Goal: Task Accomplishment & Management: Complete application form

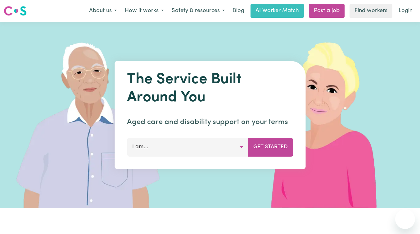
click at [321, 13] on link "Post a job" at bounding box center [327, 11] width 36 height 14
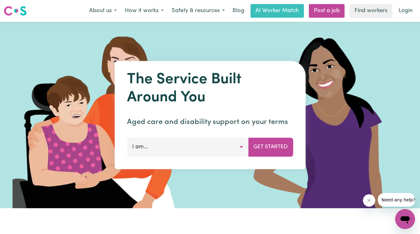
click at [244, 146] on button "I am..." at bounding box center [188, 147] width 122 height 19
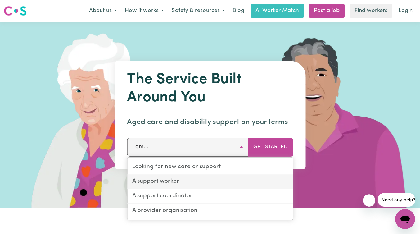
click at [181, 182] on link "A support worker" at bounding box center [210, 182] width 166 height 15
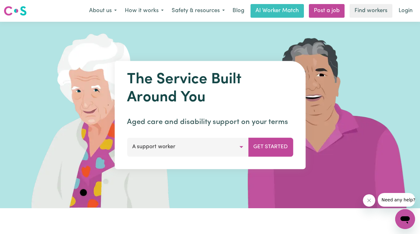
click at [242, 149] on button "A support worker" at bounding box center [188, 147] width 122 height 19
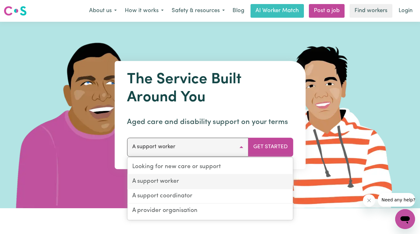
click at [169, 179] on link "A support worker" at bounding box center [210, 182] width 166 height 15
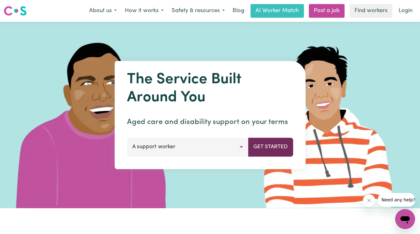
click at [269, 144] on button "Get Started" at bounding box center [270, 147] width 45 height 19
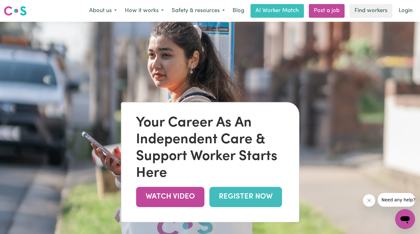
click at [226, 193] on link "REGISTER NOW" at bounding box center [245, 197] width 73 height 20
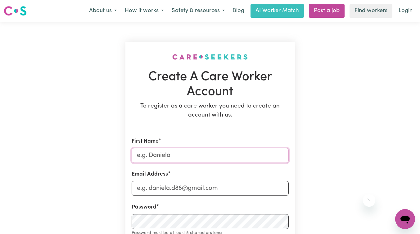
drag, startPoint x: 162, startPoint y: 155, endPoint x: 141, endPoint y: 153, distance: 21.2
click at [141, 153] on input "First Name" at bounding box center [210, 155] width 157 height 15
type input "SURESH"
type input "[EMAIL_ADDRESS][DOMAIN_NAME]"
type input "0424942556"
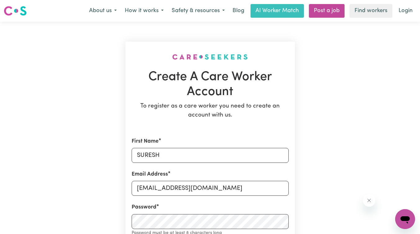
type input "[STREET_ADDRESS][PERSON_NAME][PERSON_NAME]"
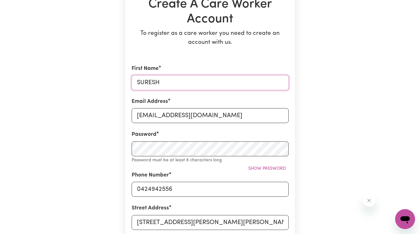
scroll to position [74, 0]
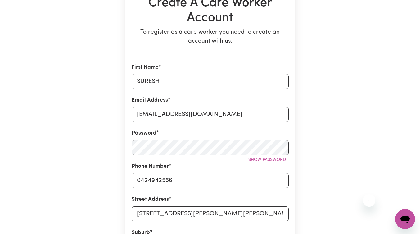
click at [356, 151] on div "Create A Care Worker Account To register as a care worker you need to create an…" at bounding box center [210, 183] width 354 height 470
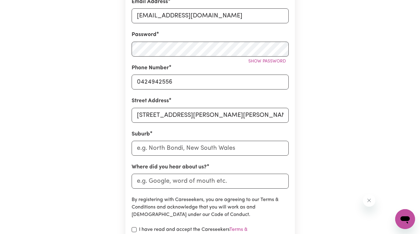
scroll to position [173, 0]
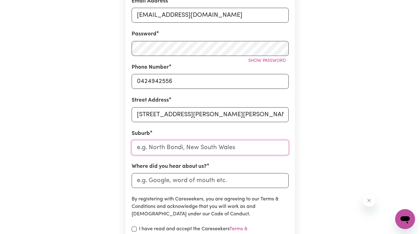
click at [199, 151] on input "text" at bounding box center [210, 147] width 157 height 15
type input "2600"
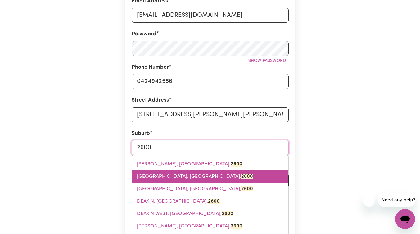
click at [169, 176] on span "[GEOGRAPHIC_DATA], [GEOGRAPHIC_DATA], 2600" at bounding box center [195, 176] width 116 height 5
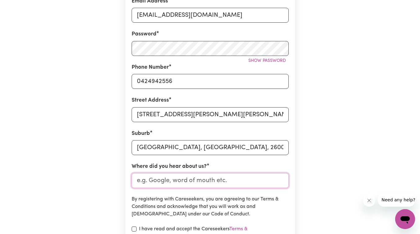
click at [161, 181] on input "Where did you hear about us?" at bounding box center [210, 180] width 157 height 15
type input "Social Media"
click at [76, 151] on div "Create A Care Worker Account To register as a care worker you need to create an…" at bounding box center [210, 84] width 354 height 470
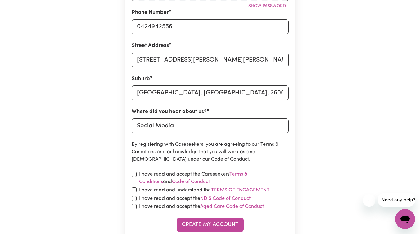
scroll to position [232, 0]
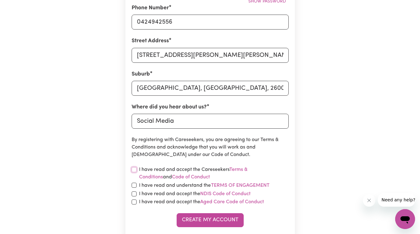
click at [134, 171] on input "checkbox" at bounding box center [134, 169] width 5 height 5
checkbox input "true"
click at [132, 185] on input "checkbox" at bounding box center [134, 185] width 5 height 5
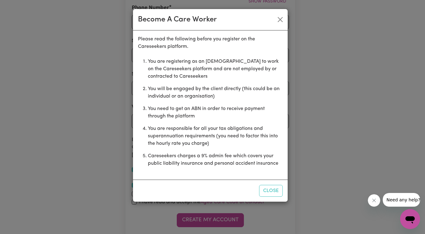
click at [133, 190] on div "Become A Care Worker Please read the following before you register on the Cares…" at bounding box center [210, 105] width 155 height 193
click at [268, 189] on button "Close" at bounding box center [271, 191] width 24 height 12
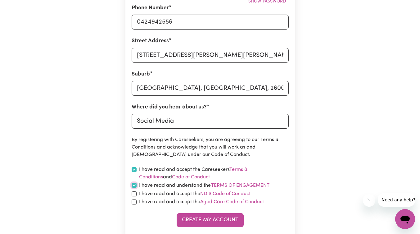
click at [135, 184] on input "checkbox" at bounding box center [134, 185] width 5 height 5
checkbox input "true"
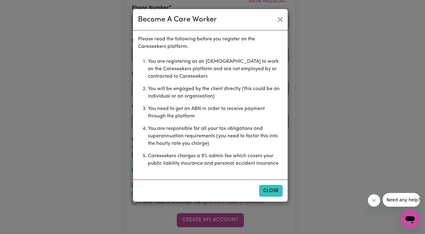
click at [269, 190] on button "Close" at bounding box center [271, 191] width 24 height 12
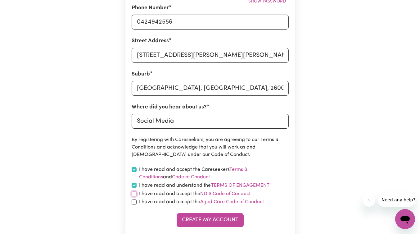
click at [136, 195] on input "checkbox" at bounding box center [134, 193] width 5 height 5
checkbox input "true"
click at [134, 204] on input "checkbox" at bounding box center [134, 201] width 5 height 5
checkbox input "true"
click at [222, 225] on button "Create My Account" at bounding box center [210, 220] width 67 height 14
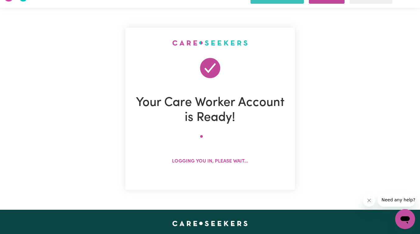
scroll to position [0, 0]
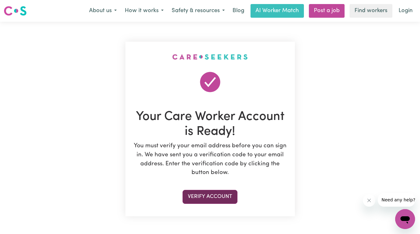
click at [204, 192] on button "Verify Account" at bounding box center [210, 197] width 55 height 14
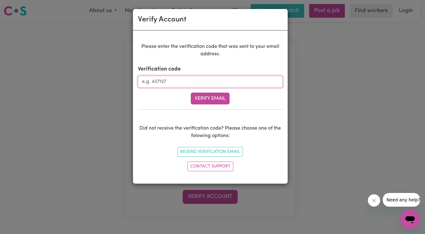
click at [162, 83] on input "Verification code" at bounding box center [210, 82] width 145 height 12
type input "919759"
click at [213, 102] on button "Verify Email" at bounding box center [210, 99] width 39 height 12
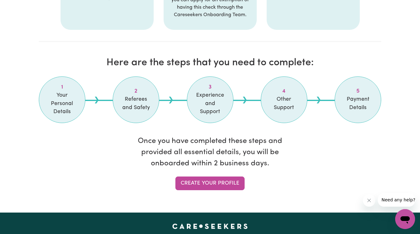
scroll to position [479, 0]
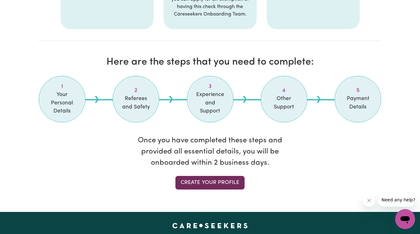
click at [207, 182] on link "Create your profile" at bounding box center [210, 183] width 69 height 14
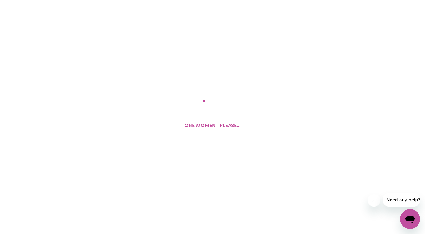
select select "Studying a healthcare related degree or qualification"
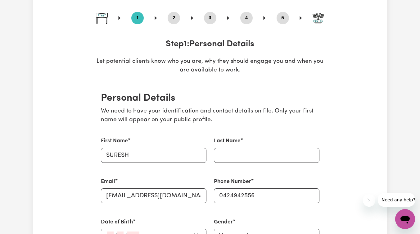
scroll to position [62, 0]
click at [227, 158] on input "Last Name" at bounding box center [267, 155] width 106 height 15
type input "[PERSON_NAME]"
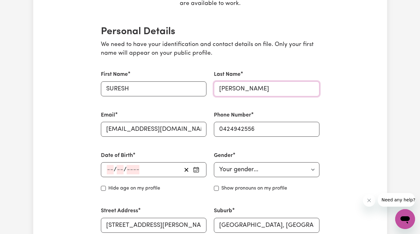
scroll to position [130, 0]
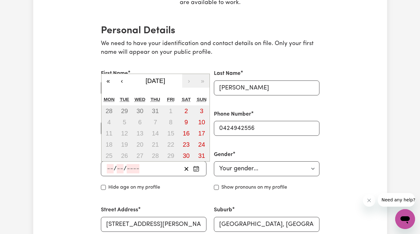
click at [111, 171] on input "number" at bounding box center [110, 168] width 7 height 9
type input "30"
type input "01"
type input "198"
type input "[DATE]"
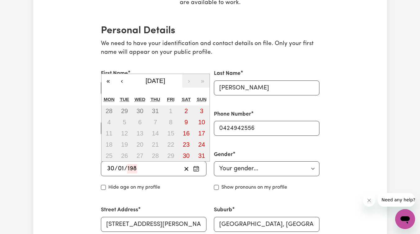
type input "1"
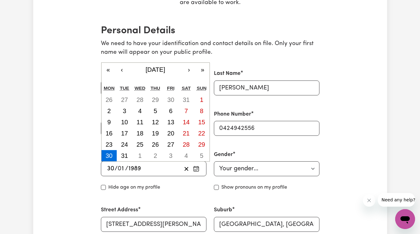
type input "1989"
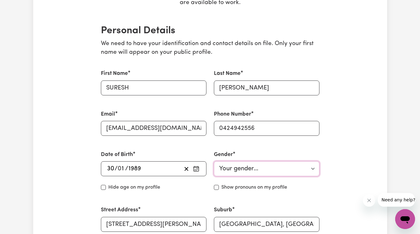
click at [239, 167] on select "Your gender... [DEMOGRAPHIC_DATA] [DEMOGRAPHIC_DATA] [DEMOGRAPHIC_DATA] Other P…" at bounding box center [267, 168] width 106 height 15
select select "[DEMOGRAPHIC_DATA]"
click at [214, 161] on select "Your gender... [DEMOGRAPHIC_DATA] [DEMOGRAPHIC_DATA] [DEMOGRAPHIC_DATA] Other P…" at bounding box center [267, 168] width 106 height 15
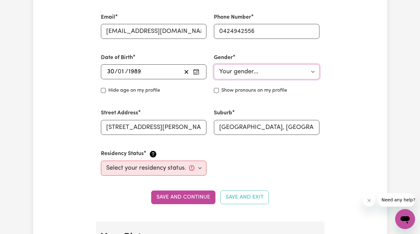
scroll to position [230, 0]
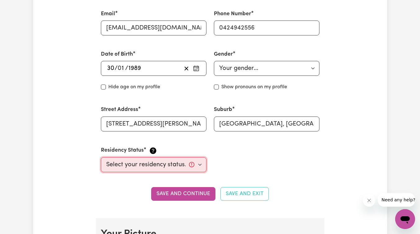
click at [161, 167] on select "Select your residency status... [DEMOGRAPHIC_DATA] citizen Australian PR [DEMOG…" at bounding box center [154, 164] width 106 height 15
select select "[DEMOGRAPHIC_DATA] Work Visa"
click at [101, 157] on select "Select your residency status... [DEMOGRAPHIC_DATA] citizen Australian PR [DEMOG…" at bounding box center [154, 164] width 106 height 15
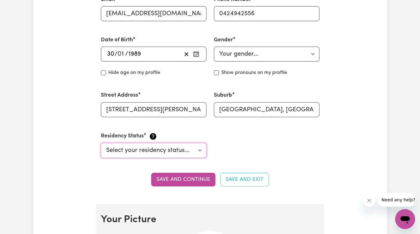
scroll to position [246, 0]
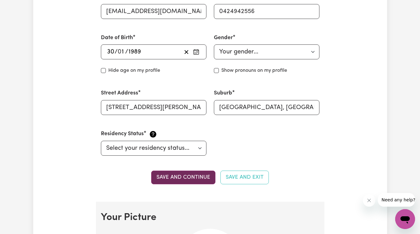
click at [183, 180] on button "Save and continue" at bounding box center [183, 178] width 64 height 14
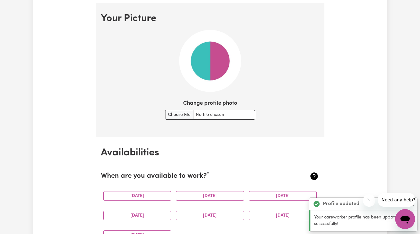
scroll to position [448, 0]
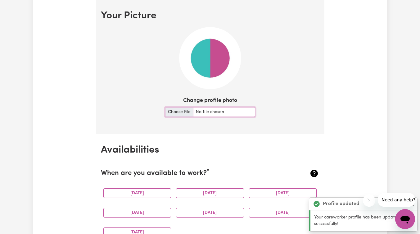
click at [199, 114] on input "Change profile photo" at bounding box center [210, 112] width 90 height 10
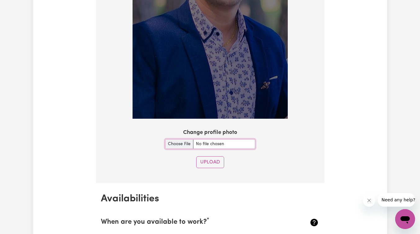
scroll to position [595, 0]
click at [184, 145] on input "Change profile photo" at bounding box center [210, 144] width 90 height 10
type input "C:\fakepath\New StaffID Photo.jpg"
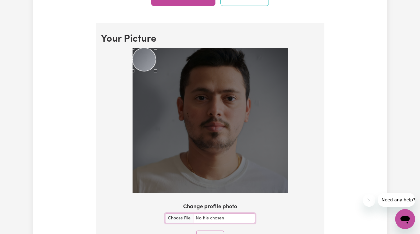
scroll to position [425, 0]
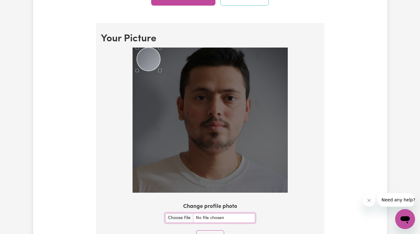
click at [149, 57] on div "Use the arrow keys to move the crop selection area" at bounding box center [148, 59] width 23 height 23
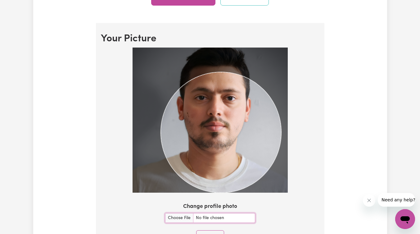
click at [298, 204] on section "Your Picture Change profile photo Upload" at bounding box center [210, 140] width 229 height 234
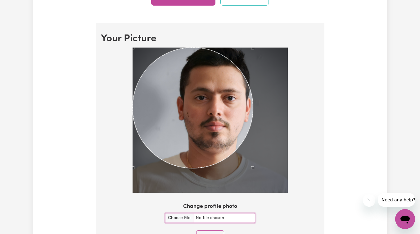
click at [243, 74] on img at bounding box center [210, 120] width 155 height 145
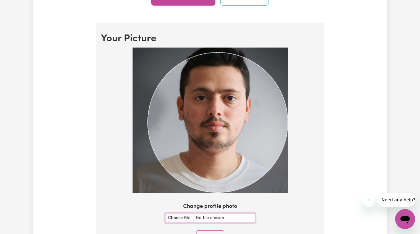
click at [302, 182] on div at bounding box center [210, 122] width 219 height 148
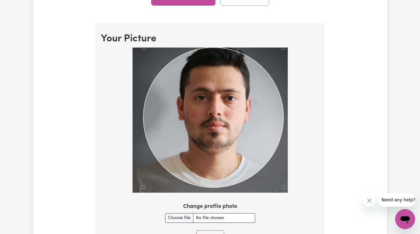
click at [220, 89] on div "Use the arrow keys to move the crop selection area" at bounding box center [214, 118] width 140 height 140
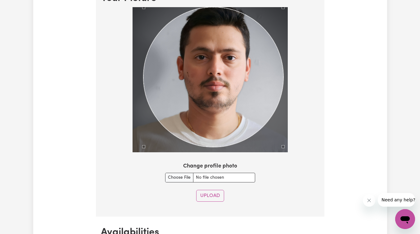
scroll to position [471, 0]
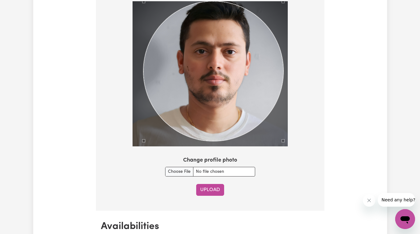
click at [211, 185] on button "Upload" at bounding box center [210, 190] width 28 height 12
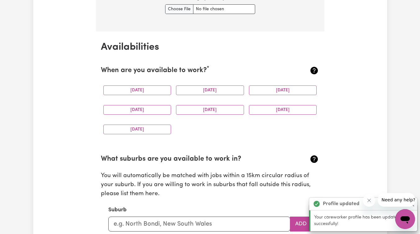
scroll to position [551, 0]
click at [148, 90] on button "[DATE]" at bounding box center [137, 91] width 68 height 10
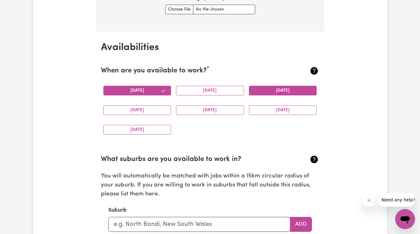
click at [269, 91] on button "[DATE]" at bounding box center [283, 91] width 68 height 10
click at [134, 110] on button "[DATE]" at bounding box center [137, 110] width 68 height 10
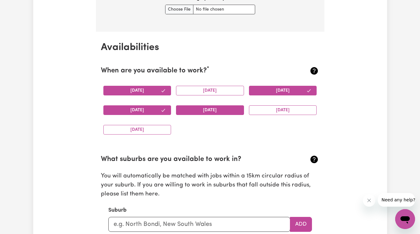
click at [194, 111] on button "[DATE]" at bounding box center [210, 110] width 68 height 10
click at [284, 112] on button "[DATE]" at bounding box center [283, 110] width 68 height 10
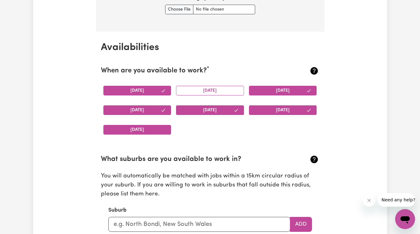
click at [149, 132] on button "[DATE]" at bounding box center [137, 130] width 68 height 10
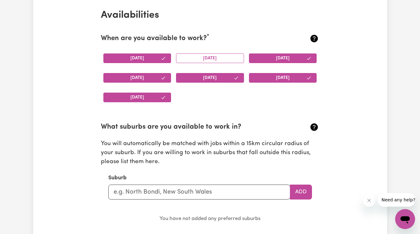
scroll to position [582, 0]
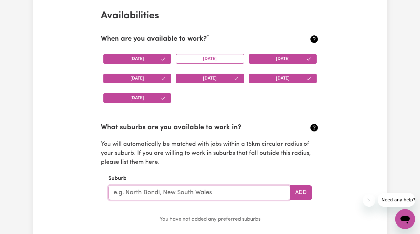
click at [142, 191] on input "text" at bounding box center [199, 192] width 182 height 15
type input "[GEOGRAPHIC_DATA]"
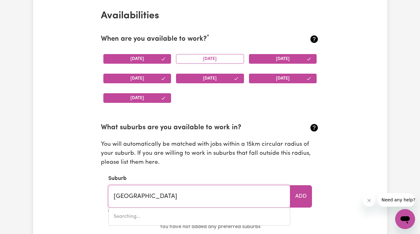
type input "[GEOGRAPHIC_DATA], [GEOGRAPHIC_DATA], 2600"
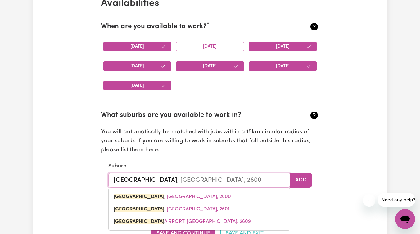
scroll to position [596, 0]
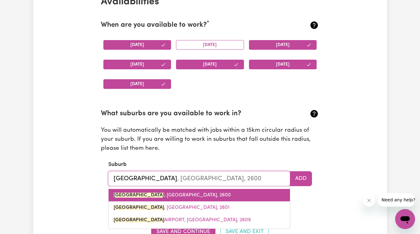
click at [191, 198] on link "[GEOGRAPHIC_DATA] , [GEOGRAPHIC_DATA], 2600" at bounding box center [199, 195] width 181 height 12
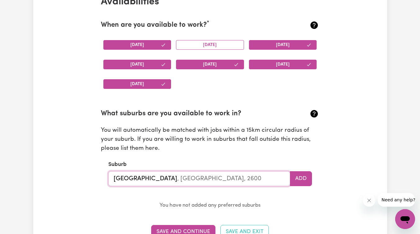
type input "[GEOGRAPHIC_DATA], [GEOGRAPHIC_DATA], 2600"
click at [257, 181] on input "[GEOGRAPHIC_DATA], [GEOGRAPHIC_DATA], 2600" at bounding box center [199, 178] width 182 height 15
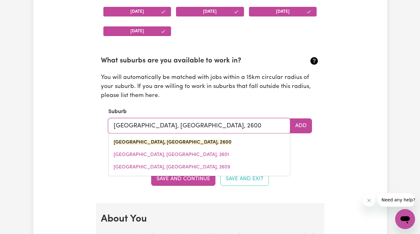
scroll to position [649, 0]
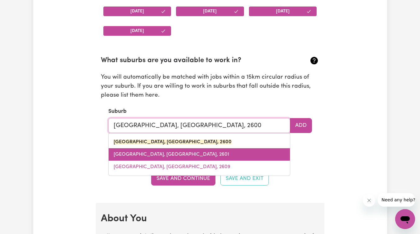
type input "[GEOGRAPHIC_DATA], [GEOGRAPHIC_DATA], 260"
type input "[GEOGRAPHIC_DATA], [GEOGRAPHIC_DATA], 2600"
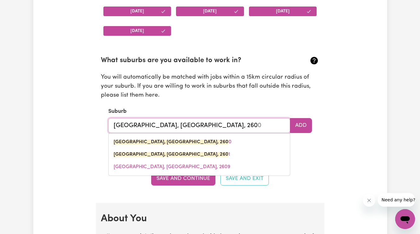
type input "[GEOGRAPHIC_DATA], [GEOGRAPHIC_DATA], 26"
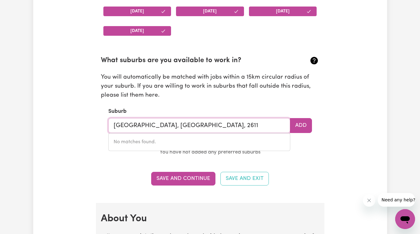
drag, startPoint x: 227, startPoint y: 127, endPoint x: 0, endPoint y: 165, distance: 229.9
click at [0, 165] on div "Update Profile 1 2 3 4 5 Step 1 : Personal Details Let potential clients know w…" at bounding box center [210, 210] width 420 height 1676
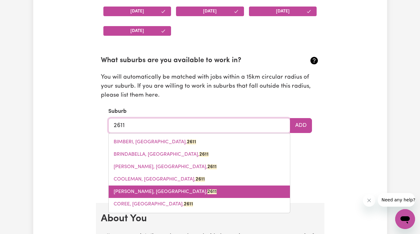
click at [128, 190] on span "[PERSON_NAME], [GEOGRAPHIC_DATA], 2611" at bounding box center [165, 191] width 103 height 5
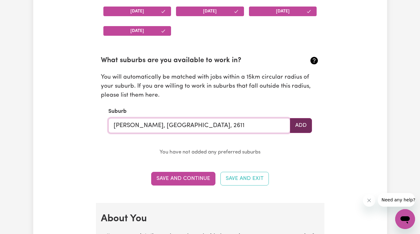
type input "[PERSON_NAME], [GEOGRAPHIC_DATA], 2611"
click at [308, 126] on button "Add" at bounding box center [301, 125] width 22 height 15
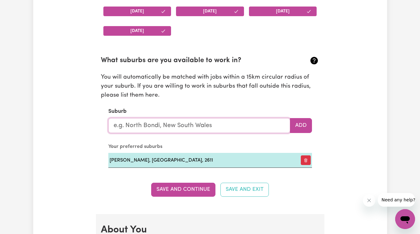
click at [209, 127] on input "text" at bounding box center [199, 125] width 182 height 15
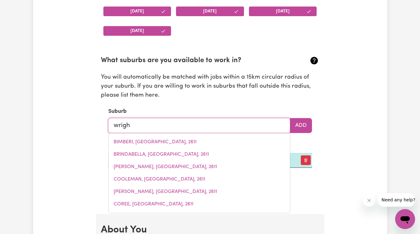
type input "[PERSON_NAME]"
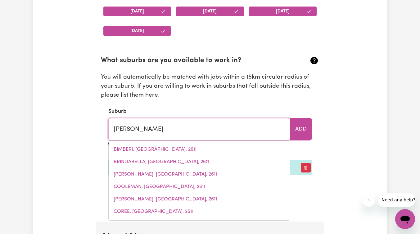
type input "[PERSON_NAME], [GEOGRAPHIC_DATA], 2611"
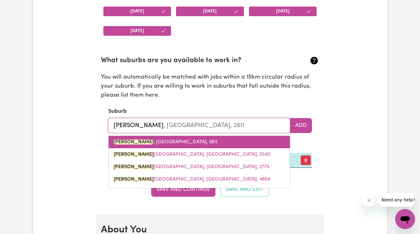
click at [175, 144] on span "[PERSON_NAME] , [GEOGRAPHIC_DATA], 2611" at bounding box center [166, 142] width 104 height 5
type input "[PERSON_NAME], [GEOGRAPHIC_DATA], 2611"
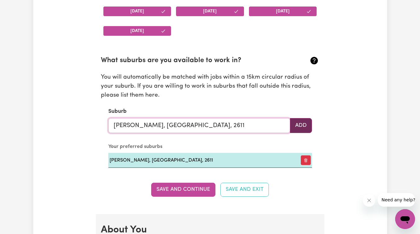
type input "[PERSON_NAME], [GEOGRAPHIC_DATA], 2611"
click at [297, 128] on button "Add" at bounding box center [301, 125] width 22 height 15
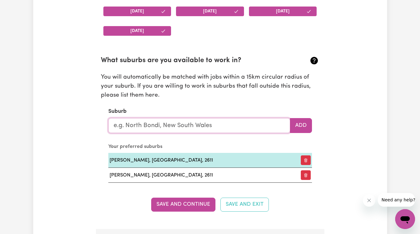
click at [146, 130] on input "text" at bounding box center [199, 125] width 182 height 15
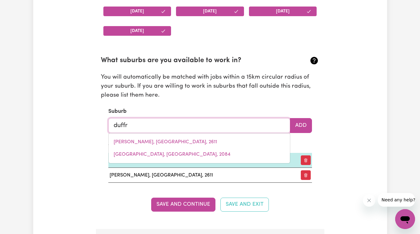
type input "duff"
type input "[PERSON_NAME], [GEOGRAPHIC_DATA], 2611"
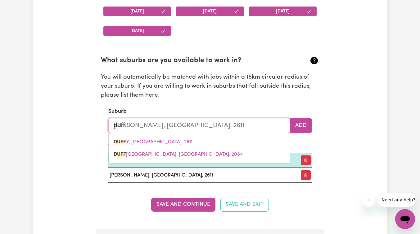
type input "[PERSON_NAME]"
type input "[PERSON_NAME], [GEOGRAPHIC_DATA], 2611"
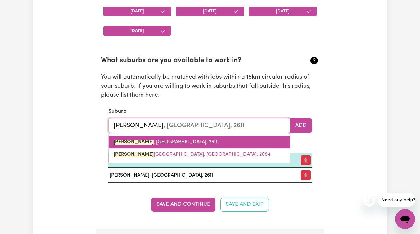
click at [133, 141] on span "[PERSON_NAME] , [GEOGRAPHIC_DATA], 2611" at bounding box center [166, 142] width 104 height 5
type input "[PERSON_NAME], [GEOGRAPHIC_DATA], 2611"
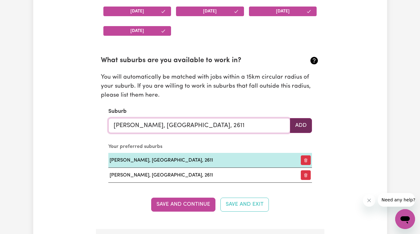
type input "[PERSON_NAME], [GEOGRAPHIC_DATA], 2611"
click at [301, 125] on button "Add" at bounding box center [301, 125] width 22 height 15
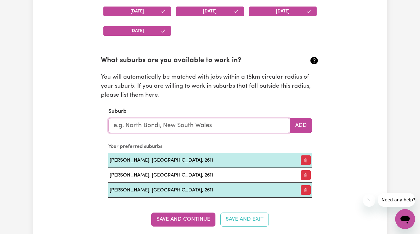
click at [172, 127] on input "text" at bounding box center [199, 125] width 182 height 15
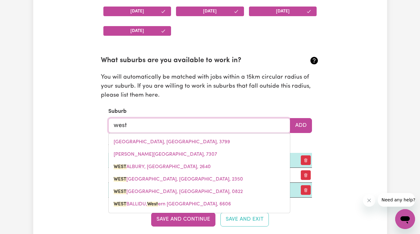
type input "westo"
type input "westoN, [GEOGRAPHIC_DATA], 2611"
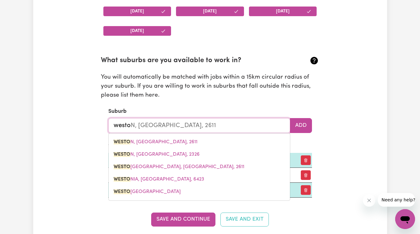
type input "weston"
type input "weston, [GEOGRAPHIC_DATA], 2611"
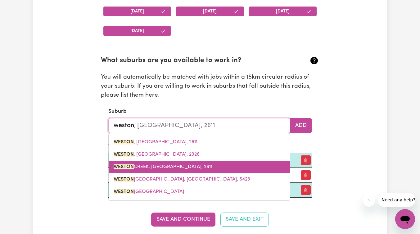
click at [151, 167] on span "[GEOGRAPHIC_DATA], [GEOGRAPHIC_DATA], 2611" at bounding box center [163, 166] width 99 height 5
type input "[GEOGRAPHIC_DATA], [GEOGRAPHIC_DATA], 2611"
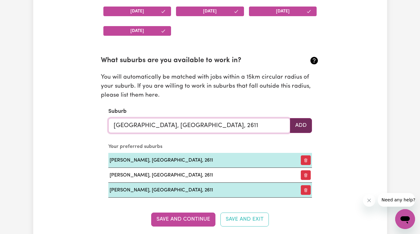
type input "[GEOGRAPHIC_DATA], [GEOGRAPHIC_DATA], 2611"
click at [298, 125] on button "Add" at bounding box center [301, 125] width 22 height 15
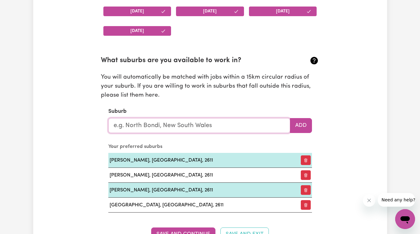
click at [229, 128] on input "text" at bounding box center [199, 125] width 182 height 15
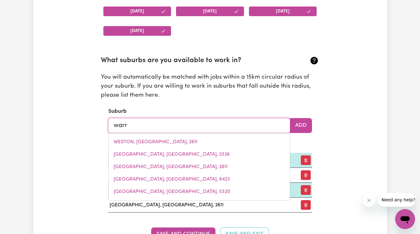
type input "warra"
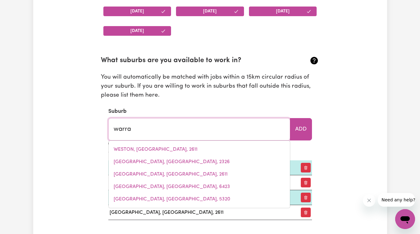
type input "warra, [GEOGRAPHIC_DATA], 4411"
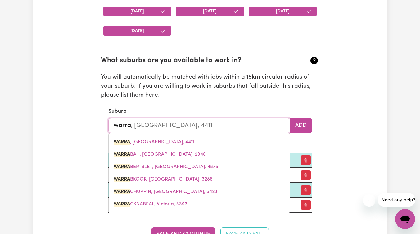
type input "warram"
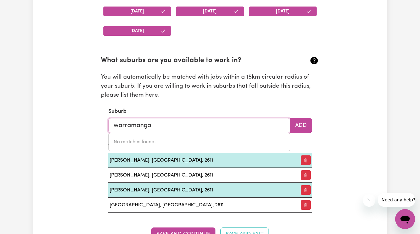
click at [124, 127] on input "warramanga" at bounding box center [199, 125] width 182 height 15
type input "waramanga"
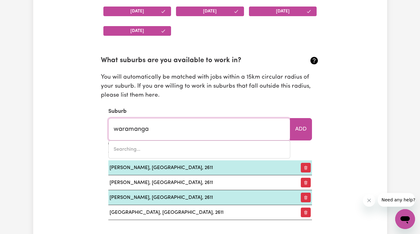
type input "waramanga, [GEOGRAPHIC_DATA], 2611"
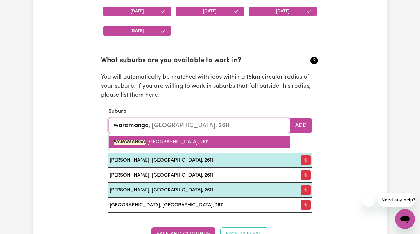
click at [151, 147] on link "WARAMANGA , [GEOGRAPHIC_DATA], 2611" at bounding box center [199, 142] width 181 height 12
type input "WARAMANGA, [GEOGRAPHIC_DATA], 2611"
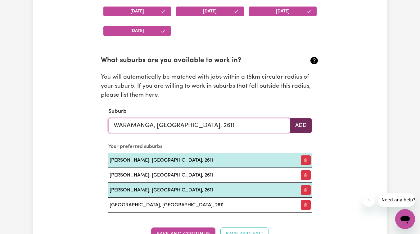
type input "WARAMANGA, [GEOGRAPHIC_DATA], 2611"
click at [303, 119] on button "Add" at bounding box center [301, 125] width 22 height 15
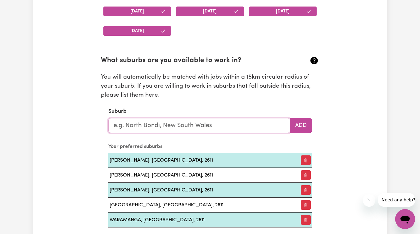
click at [199, 126] on input "text" at bounding box center [199, 125] width 182 height 15
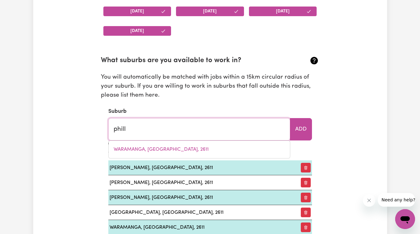
type input "philli"
type input "[PERSON_NAME], [GEOGRAPHIC_DATA], 2606"
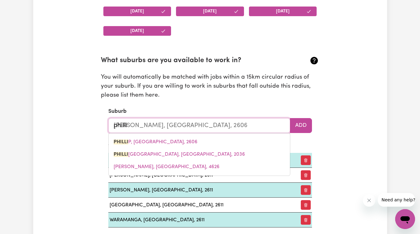
type input "[PERSON_NAME]"
type input "[PERSON_NAME], [GEOGRAPHIC_DATA], 2606"
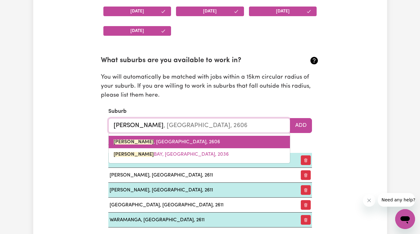
click at [186, 146] on link "[PERSON_NAME] , [GEOGRAPHIC_DATA], 2606" at bounding box center [199, 142] width 181 height 12
type input "[PERSON_NAME], [GEOGRAPHIC_DATA], 2606"
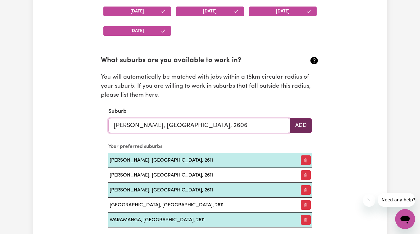
type input "[PERSON_NAME], [GEOGRAPHIC_DATA], 2606"
click at [304, 132] on button "Add" at bounding box center [301, 125] width 22 height 15
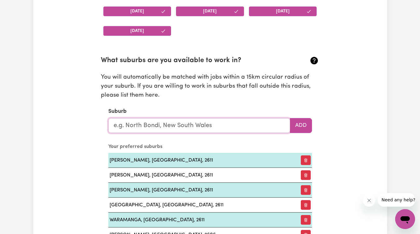
click at [196, 128] on input "text" at bounding box center [199, 125] width 182 height 15
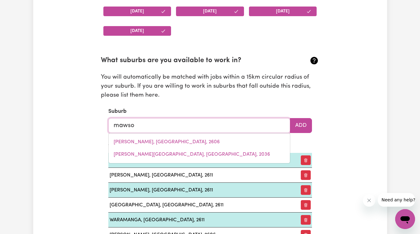
type input "mawson"
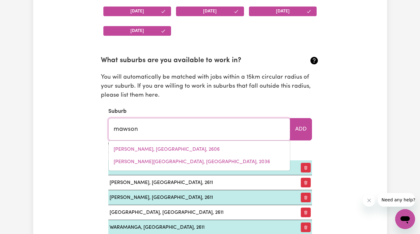
type input "mawson, [GEOGRAPHIC_DATA], 2607"
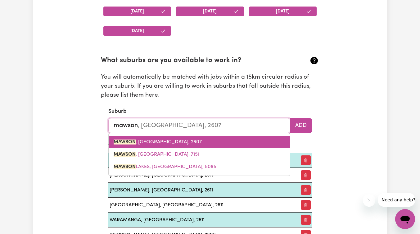
click at [179, 140] on span "MAWSON , [GEOGRAPHIC_DATA], 2607" at bounding box center [158, 142] width 88 height 5
type input "MAWSON, [GEOGRAPHIC_DATA], 2607"
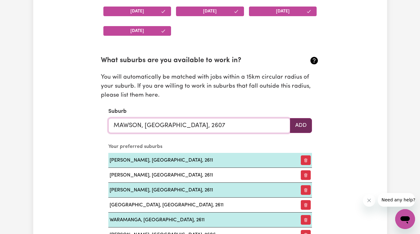
type input "MAWSON, [GEOGRAPHIC_DATA], 2607"
click at [301, 127] on button "Add" at bounding box center [301, 125] width 22 height 15
click at [167, 128] on input "text" at bounding box center [199, 125] width 182 height 15
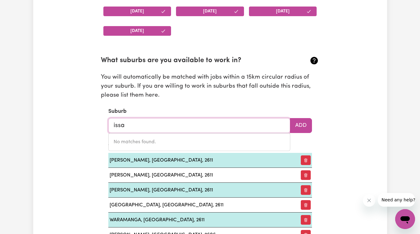
type input "iss"
type input "issEKA, [GEOGRAPHIC_DATA], 6535"
type input "is"
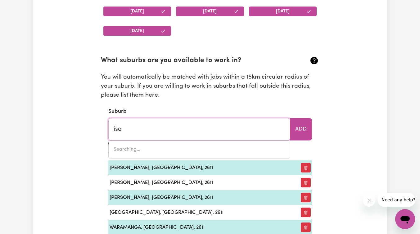
type input "[DEMOGRAPHIC_DATA]"
type input "[PERSON_NAME], [GEOGRAPHIC_DATA], 2607"
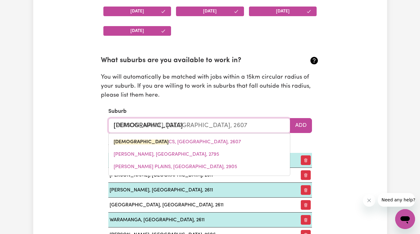
click at [132, 141] on span "ISAA CS, [GEOGRAPHIC_DATA], 2607" at bounding box center [177, 142] width 127 height 5
type input "[PERSON_NAME], [GEOGRAPHIC_DATA], 2607"
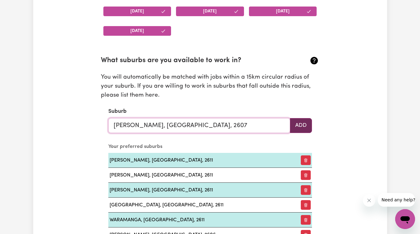
type input "[PERSON_NAME], [GEOGRAPHIC_DATA], 2607"
click at [306, 128] on button "Add" at bounding box center [301, 125] width 22 height 15
click at [182, 123] on input "text" at bounding box center [199, 125] width 182 height 15
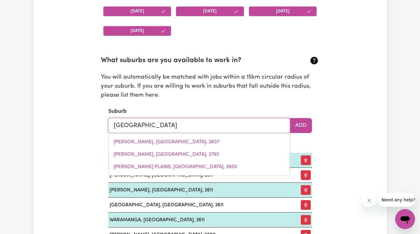
type input "[PERSON_NAME]"
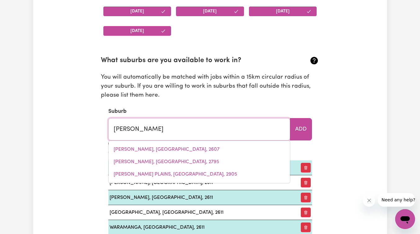
type input "[PERSON_NAME], [GEOGRAPHIC_DATA], 2606"
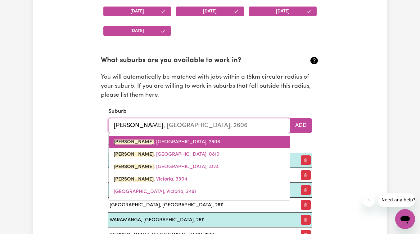
click at [134, 145] on link "[PERSON_NAME] , [GEOGRAPHIC_DATA], 2606" at bounding box center [199, 142] width 181 height 12
type input "[PERSON_NAME], [GEOGRAPHIC_DATA], 2606"
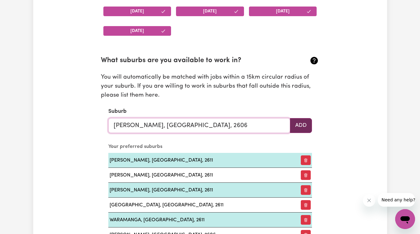
type input "[PERSON_NAME], [GEOGRAPHIC_DATA], 2606"
click at [301, 125] on button "Add" at bounding box center [301, 125] width 22 height 15
click at [237, 129] on input "text" at bounding box center [199, 125] width 182 height 15
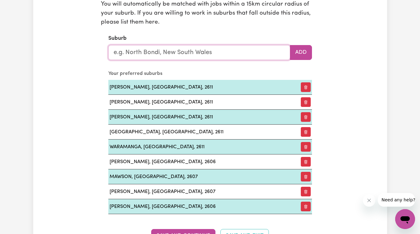
scroll to position [717, 0]
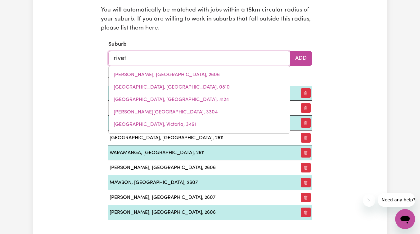
type input "[PERSON_NAME]"
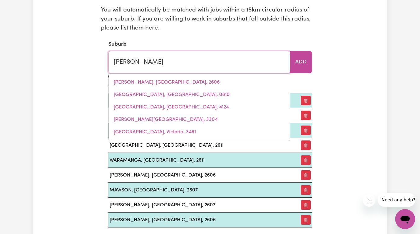
type input "[PERSON_NAME], [GEOGRAPHIC_DATA], 2611"
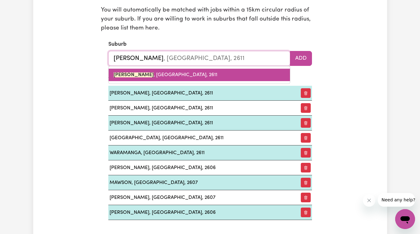
click at [127, 76] on mark "[PERSON_NAME]" at bounding box center [134, 74] width 40 height 5
type input "[PERSON_NAME], [GEOGRAPHIC_DATA], 2611"
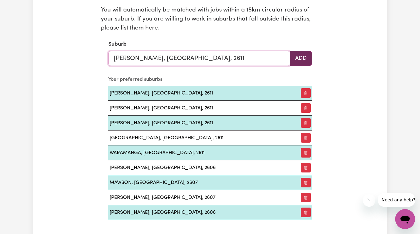
type input "[PERSON_NAME], [GEOGRAPHIC_DATA], 2611"
click at [296, 64] on button "Add" at bounding box center [301, 58] width 22 height 15
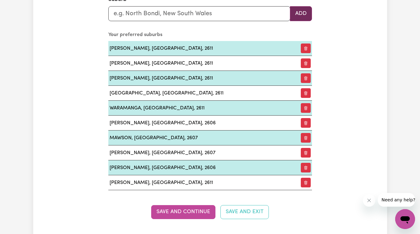
scroll to position [763, 0]
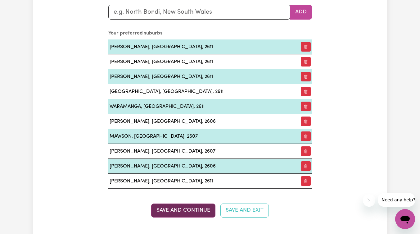
click at [189, 213] on button "Save and Continue" at bounding box center [183, 211] width 64 height 14
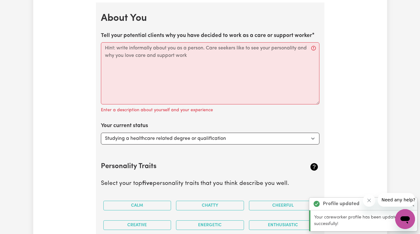
scroll to position [997, 0]
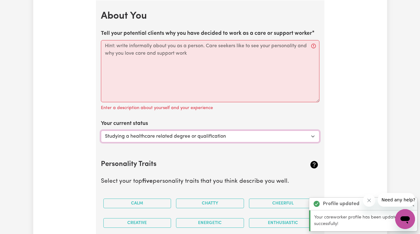
click at [142, 134] on select "Select... Studying a healthcare related degree or qualification Studying a non-…" at bounding box center [210, 137] width 219 height 12
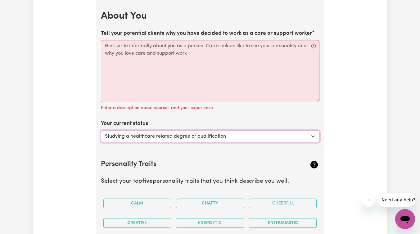
select select "Looking for extra work to fill my week and/or weekends"
click at [101, 131] on select "Select... Studying a healthcare related degree or qualification Studying a non-…" at bounding box center [210, 137] width 219 height 12
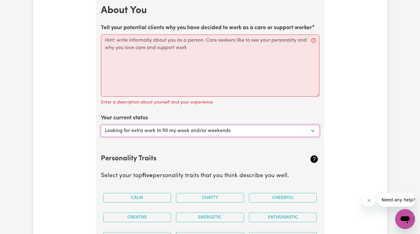
scroll to position [1003, 0]
click at [268, 125] on div "Your current status Select... Studying a healthcare related degree or qualifica…" at bounding box center [210, 125] width 219 height 22
click at [268, 127] on select "Select... Studying a healthcare related degree or qualification Studying a non-…" at bounding box center [210, 131] width 219 height 12
click at [101, 125] on select "Select... Studying a healthcare related degree or qualification Studying a non-…" at bounding box center [210, 131] width 219 height 12
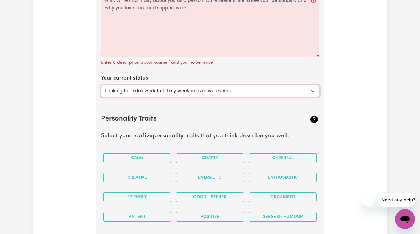
scroll to position [1043, 0]
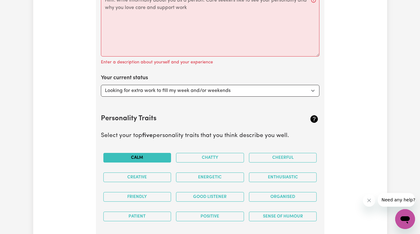
click at [136, 159] on button "Calm" at bounding box center [137, 158] width 68 height 10
click at [270, 156] on button "Cheerful" at bounding box center [283, 158] width 68 height 10
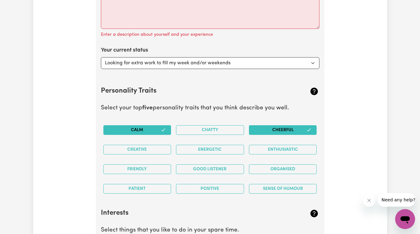
scroll to position [1073, 0]
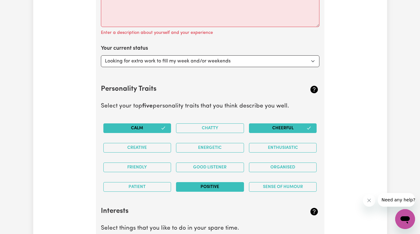
click at [215, 187] on button "Positive" at bounding box center [210, 187] width 68 height 10
click at [210, 169] on button "Good Listener" at bounding box center [210, 168] width 68 height 10
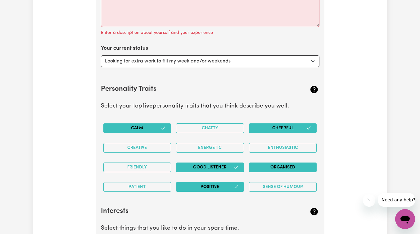
click at [268, 167] on button "Organised" at bounding box center [283, 168] width 68 height 10
click at [205, 143] on button "Energetic" at bounding box center [210, 148] width 68 height 10
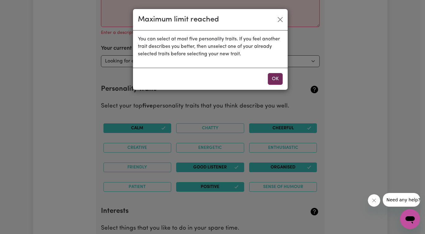
click at [275, 76] on button "OK" at bounding box center [275, 79] width 15 height 12
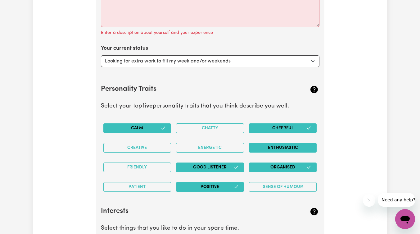
click at [278, 145] on button "Enthusiastic" at bounding box center [283, 148] width 68 height 10
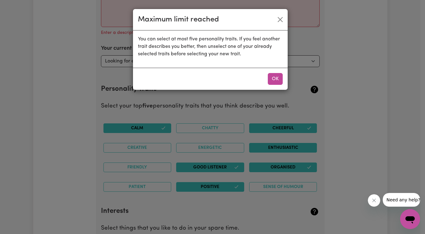
click at [278, 145] on div "Maximum limit reached You can select at most five personality traits. If you fe…" at bounding box center [212, 117] width 425 height 234
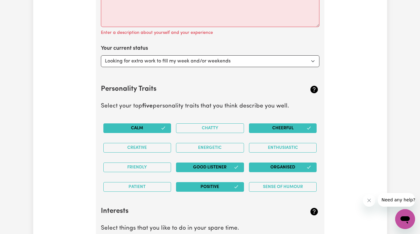
click at [151, 130] on button "Calm" at bounding box center [137, 128] width 68 height 10
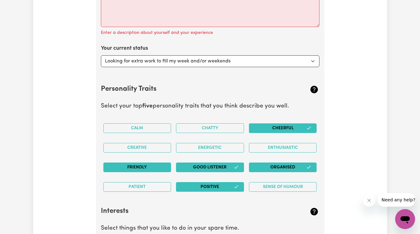
click at [148, 165] on button "Friendly" at bounding box center [137, 168] width 68 height 10
click at [258, 126] on button "Cheerful" at bounding box center [283, 128] width 68 height 10
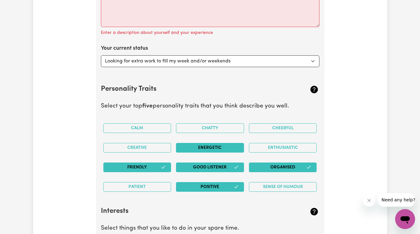
click at [218, 148] on button "Energetic" at bounding box center [210, 148] width 68 height 10
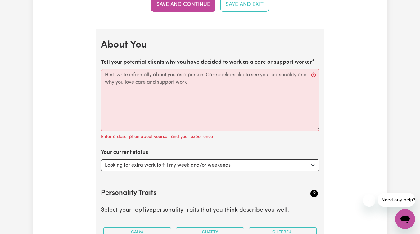
scroll to position [958, 0]
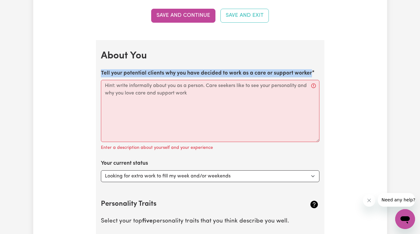
drag, startPoint x: 99, startPoint y: 72, endPoint x: 314, endPoint y: 71, distance: 214.4
copy label "Tell your potential clients why you have decided to work as a care or support w…"
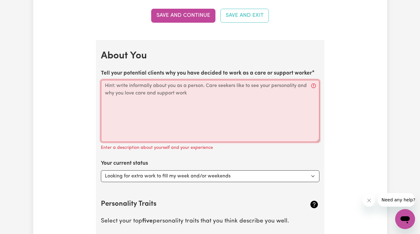
click at [170, 113] on textarea "Tell your potential clients why you have decided to work as a care or support w…" at bounding box center [210, 111] width 219 height 62
paste textarea "I decided to work as a support worker because I am passionate about helping peo…"
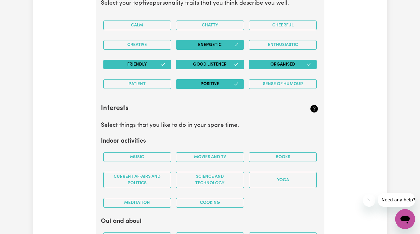
scroll to position [1178, 0]
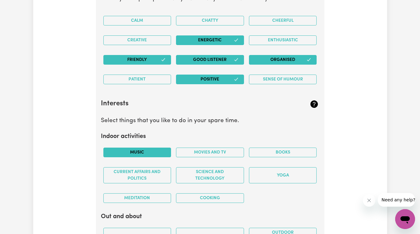
type textarea "I decided to work as a support worker because I am passionate about helping peo…"
click at [139, 150] on button "Music" at bounding box center [137, 153] width 68 height 10
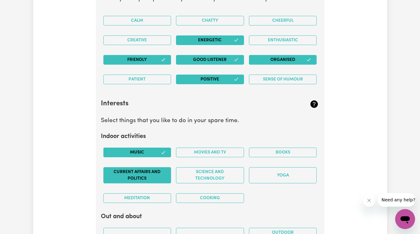
click at [139, 177] on button "Current Affairs and Politics" at bounding box center [137, 175] width 68 height 16
click at [186, 198] on button "Cooking" at bounding box center [210, 198] width 68 height 10
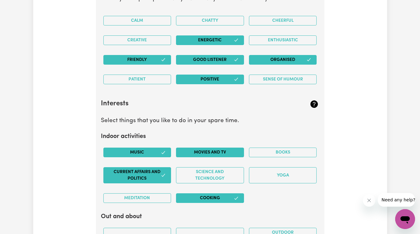
click at [218, 154] on button "Movies and TV" at bounding box center [210, 153] width 68 height 10
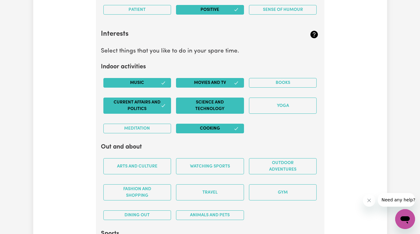
scroll to position [1248, 0]
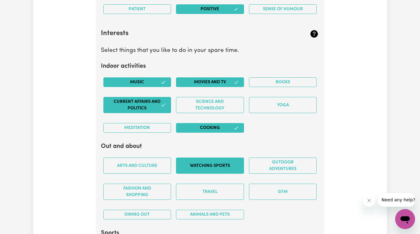
click at [216, 170] on button "Watching sports" at bounding box center [210, 166] width 68 height 16
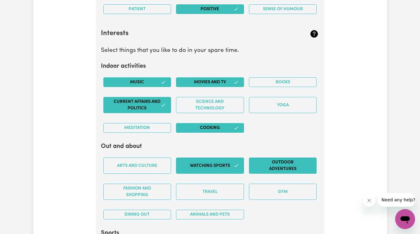
click at [268, 167] on button "Outdoor adventures" at bounding box center [283, 166] width 68 height 16
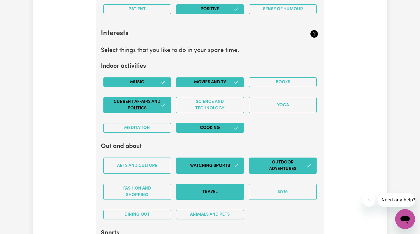
click at [225, 193] on button "Travel" at bounding box center [210, 192] width 68 height 16
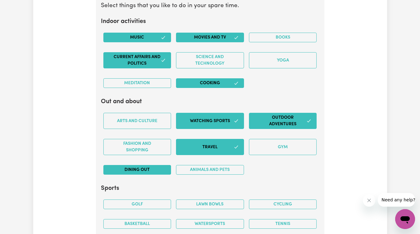
scroll to position [1293, 0]
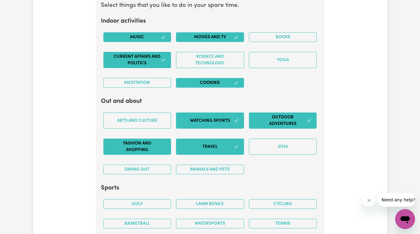
click at [146, 142] on button "Fashion and shopping" at bounding box center [137, 147] width 68 height 16
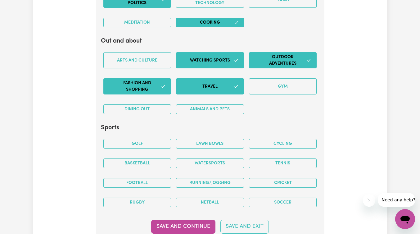
scroll to position [1360, 0]
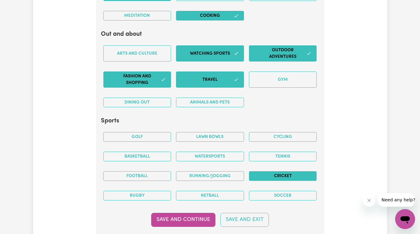
click at [271, 177] on button "Cricket" at bounding box center [283, 176] width 68 height 10
click at [278, 199] on button "Soccer" at bounding box center [283, 196] width 68 height 10
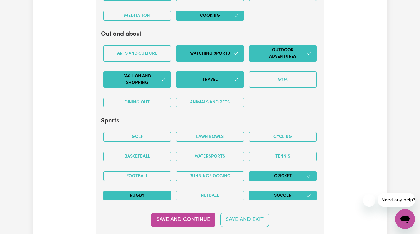
click at [157, 194] on button "Rugby" at bounding box center [137, 196] width 68 height 10
click at [158, 174] on button "Football" at bounding box center [137, 176] width 68 height 10
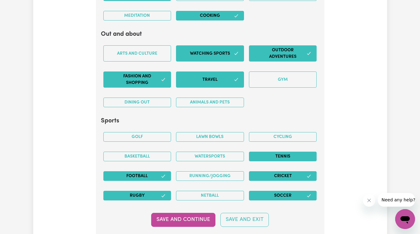
click at [262, 158] on button "Tennis" at bounding box center [283, 157] width 68 height 10
click at [156, 152] on button "Basketball" at bounding box center [137, 157] width 68 height 10
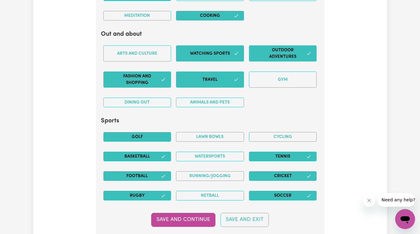
click at [156, 140] on button "Golf" at bounding box center [137, 137] width 68 height 10
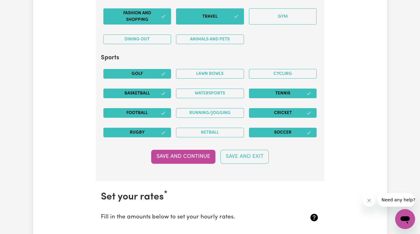
scroll to position [1424, 0]
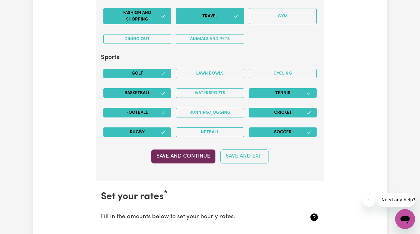
click at [200, 159] on button "Save and Continue" at bounding box center [183, 156] width 64 height 14
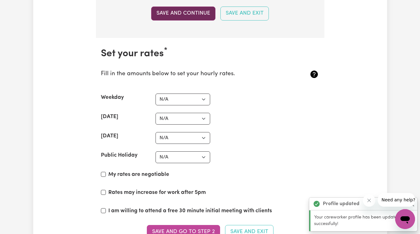
scroll to position [1567, 0]
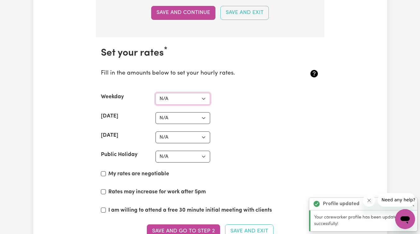
click at [169, 100] on select "N/A $37 $38 $39 $40 $41 $42 $43 $44 $45 $46 $47 $48 $49 $50 $51 $52 $53 $54 $55…" at bounding box center [183, 99] width 55 height 12
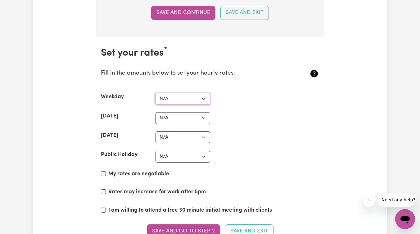
select select "60"
click at [156, 93] on select "N/A $37 $38 $39 $40 $41 $42 $43 $44 $45 $46 $47 $48 $49 $50 $51 $52 $53 $54 $55…" at bounding box center [183, 99] width 55 height 12
click at [175, 121] on select "N/A $37 $38 $39 $40 $41 $42 $43 $44 $45 $46 $47 $48 $49 $50 $51 $52 $53 $54 $55…" at bounding box center [183, 118] width 55 height 12
select select "80"
click at [156, 112] on select "N/A $37 $38 $39 $40 $41 $42 $43 $44 $45 $46 $47 $48 $49 $50 $51 $52 $53 $54 $55…" at bounding box center [183, 118] width 55 height 12
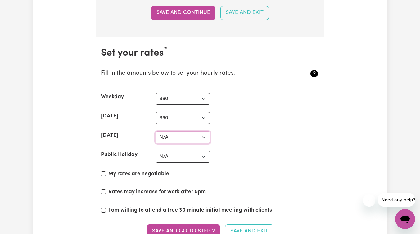
click at [174, 138] on select "N/A $37 $38 $39 $40 $41 $42 $43 $44 $45 $46 $47 $48 $49 $50 $51 $52 $53 $54 $55…" at bounding box center [183, 137] width 55 height 12
select select "90"
click at [156, 131] on select "N/A $37 $38 $39 $40 $41 $42 $43 $44 $45 $46 $47 $48 $49 $50 $51 $52 $53 $54 $55…" at bounding box center [183, 137] width 55 height 12
click at [191, 154] on select "N/A $37 $38 $39 $40 $41 $42 $43 $44 $45 $46 $47 $48 $49 $50 $51 $52 $53 $54 $55…" at bounding box center [183, 157] width 55 height 12
select select "100"
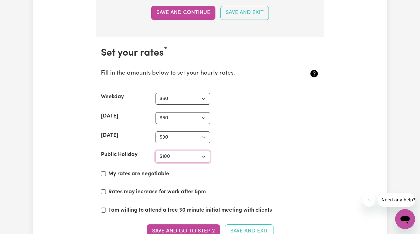
click at [156, 151] on select "N/A $37 $38 $39 $40 $41 $42 $43 $44 $45 $46 $47 $48 $49 $50 $51 $52 $53 $54 $55…" at bounding box center [183, 157] width 55 height 12
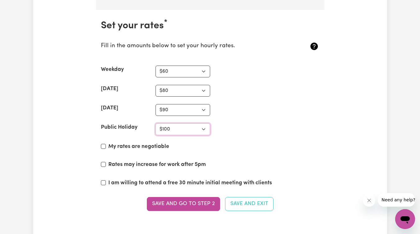
scroll to position [1594, 0]
click at [117, 184] on label "I am willing to attend a free 30 minute initial meeting with clients" at bounding box center [190, 183] width 164 height 8
click at [106, 184] on input "I am willing to attend a free 30 minute initial meeting with clients" at bounding box center [103, 183] width 5 height 5
checkbox input "true"
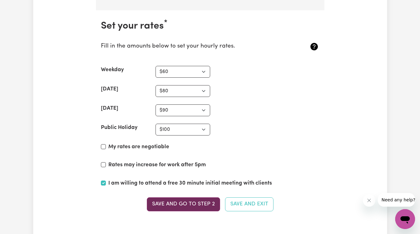
click at [177, 203] on button "Save and go to Step 2" at bounding box center [183, 204] width 73 height 14
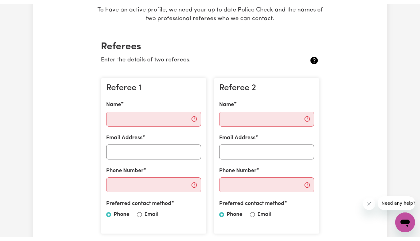
scroll to position [119, 0]
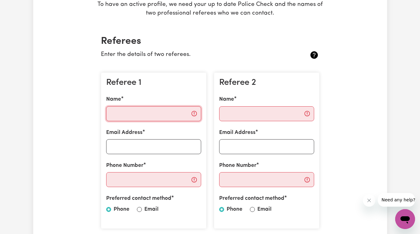
click at [146, 116] on input "Name" at bounding box center [153, 113] width 95 height 15
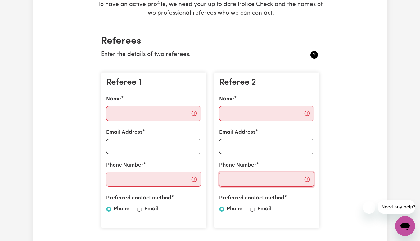
click at [254, 181] on input "Phone Number" at bounding box center [266, 179] width 95 height 15
paste input "0422150021"
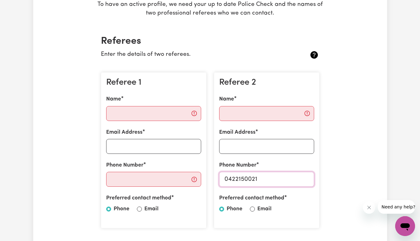
type input "0422150021"
click at [146, 183] on input "Phone Number" at bounding box center [153, 179] width 95 height 15
paste input "0422161810"
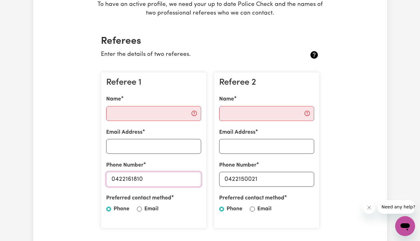
type input "0422161810"
click at [139, 143] on input "Email Address" at bounding box center [153, 146] width 95 height 15
click at [143, 149] on input "sumannbbusal" at bounding box center [153, 146] width 95 height 15
click at [158, 149] on input "sumannbhusal" at bounding box center [153, 146] width 95 height 15
type input "[EMAIL_ADDRESS][DOMAIN_NAME]"
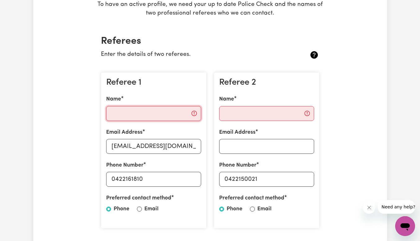
click at [149, 114] on input "Name" at bounding box center [153, 113] width 95 height 15
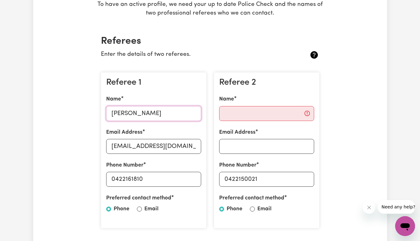
type input "[PERSON_NAME]"
click at [244, 109] on input "Name" at bounding box center [266, 113] width 95 height 15
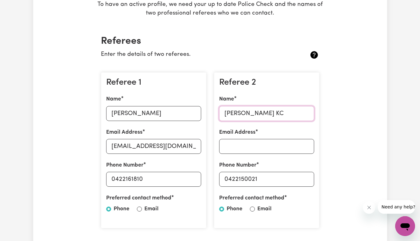
type input "[PERSON_NAME] KC"
click at [233, 149] on input "Email Address" at bounding box center [266, 146] width 95 height 15
paste input "[EMAIL_ADDRESS][DOMAIN_NAME]"
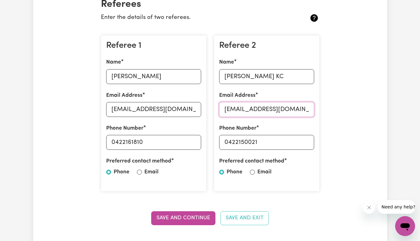
scroll to position [156, 0]
type input "[EMAIL_ADDRESS][DOMAIN_NAME]"
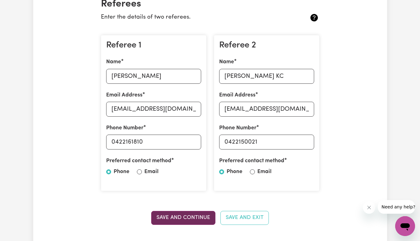
click at [194, 215] on button "Save and Continue" at bounding box center [183, 218] width 64 height 14
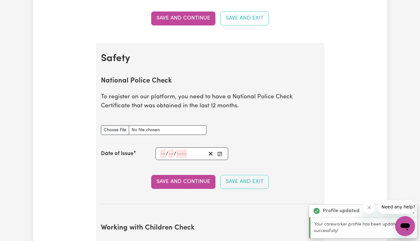
scroll to position [399, 0]
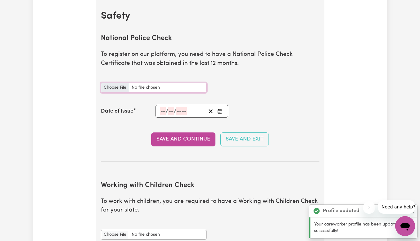
click at [115, 87] on input "National Police Check document" at bounding box center [154, 88] width 106 height 10
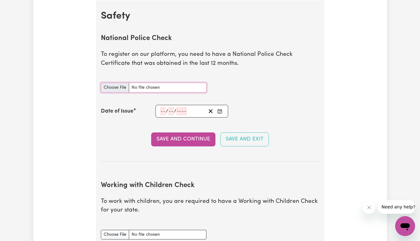
type input "C:\fakepath\Police Check 2025.pdf"
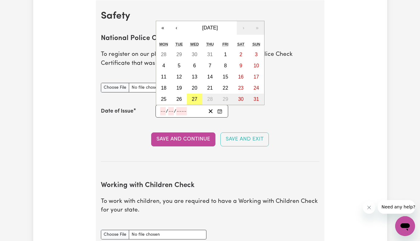
click at [160, 110] on input "number" at bounding box center [163, 111] width 6 height 8
type input "22"
type input "08"
type input "0002-08-22"
type input "8"
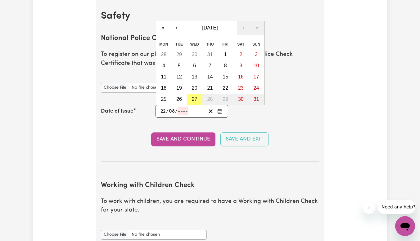
type input "2"
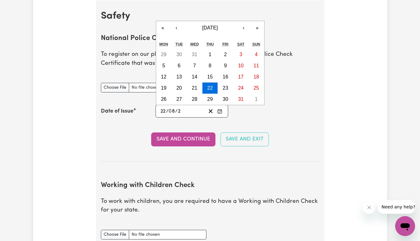
type input "0020-08-22"
type input "20"
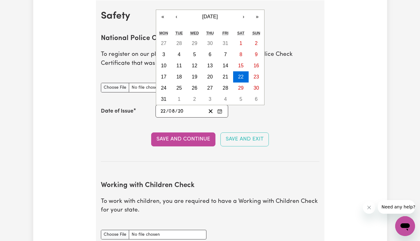
type input "0202-08-22"
type input "202"
type input "[DATE]"
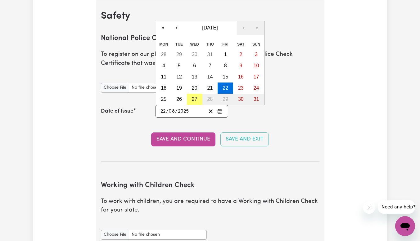
type input "2025"
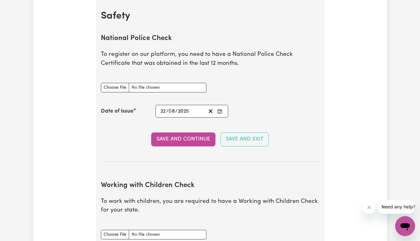
click at [287, 118] on section "National Police Check To register on our platform, you need to have a National …" at bounding box center [210, 93] width 219 height 137
click at [203, 142] on button "Save and Continue" at bounding box center [183, 140] width 64 height 14
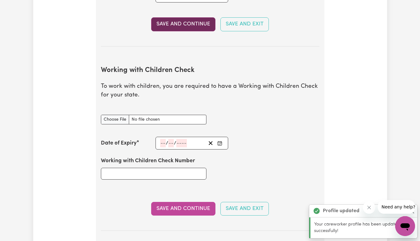
scroll to position [570, 0]
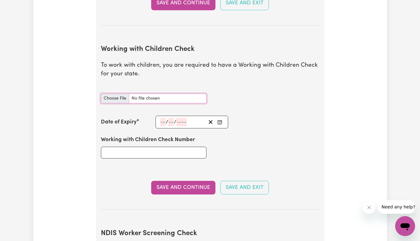
click at [108, 99] on input "Working with Children Check document" at bounding box center [154, 99] width 106 height 10
type input "C:\fakepath\NDIS Screening Check Number.jpg"
click at [124, 99] on input "Working with Children Check document" at bounding box center [154, 99] width 106 height 10
click at [116, 97] on input "Working with Children Check document" at bounding box center [154, 99] width 106 height 10
type input "C:\fakepath\WWVP 2025.jpg"
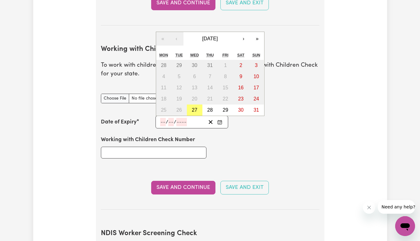
click at [164, 124] on input "number" at bounding box center [163, 122] width 6 height 8
type input "12"
type input "10"
type input "202"
type input "[DATE]"
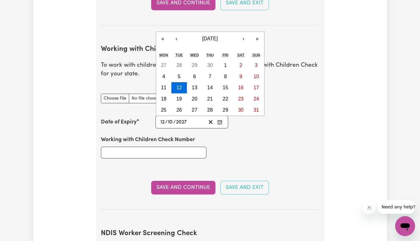
type input "2027"
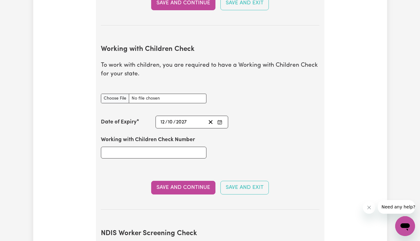
click at [276, 160] on div "Working with Children Check Number" at bounding box center [210, 147] width 226 height 37
click at [133, 155] on input "Working with Children Check Number" at bounding box center [154, 153] width 106 height 12
type input "512310"
click at [276, 163] on div "Working with Children Check Number 512310" at bounding box center [210, 147] width 226 height 37
click at [196, 192] on button "Save and Continue" at bounding box center [183, 188] width 64 height 14
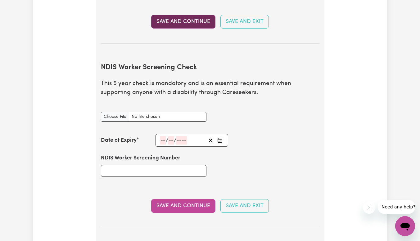
scroll to position [774, 0]
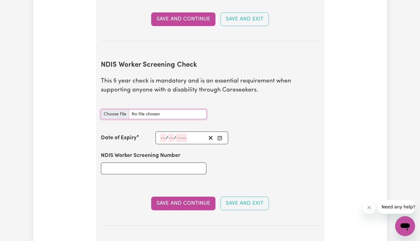
click at [110, 114] on input "NDIS Worker Screening Check document" at bounding box center [154, 115] width 106 height 10
type input "C:\fakepath\NDIS Screening Check Number.jpg"
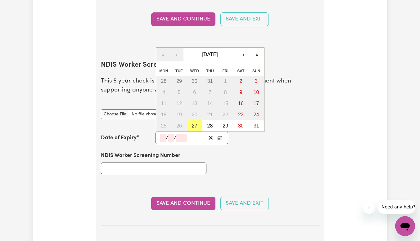
click at [161, 139] on input "number" at bounding box center [163, 138] width 6 height 8
type input "12"
type input "10"
type input "2027"
type input "[DATE]"
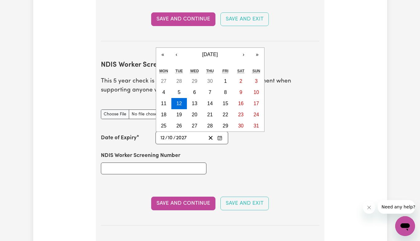
type input "2027"
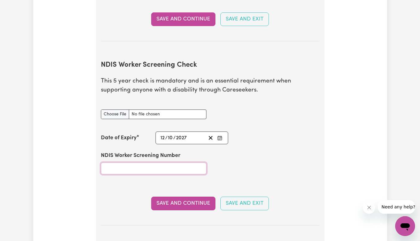
click at [133, 170] on input "NDIS Worker Screening Number" at bounding box center [154, 169] width 106 height 12
type input "23500225"
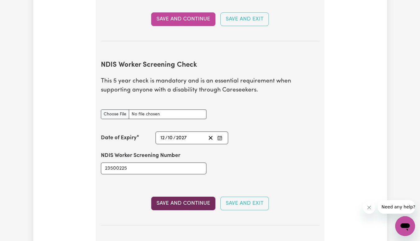
click at [182, 204] on button "Save and Continue" at bounding box center [183, 204] width 64 height 14
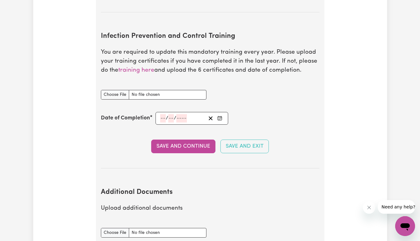
scroll to position [1023, 0]
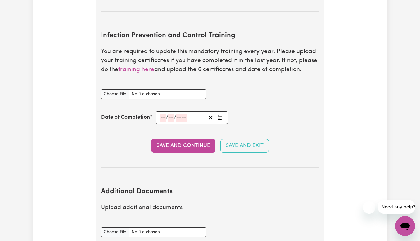
click at [116, 140] on div "Save and Continue Save and Exit" at bounding box center [210, 146] width 219 height 14
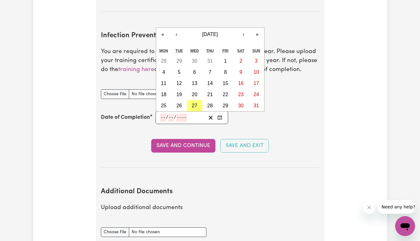
click at [165, 119] on input "number" at bounding box center [163, 118] width 6 height 8
type input "11"
type input "01"
type input "0002-01-11"
type input "1"
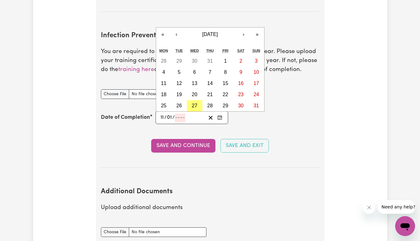
type input "2"
type input "0020-01-11"
type input "20"
type input "0202-01-11"
type input "202"
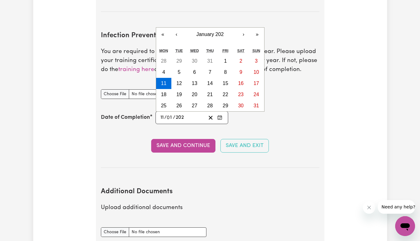
type input "[DATE]"
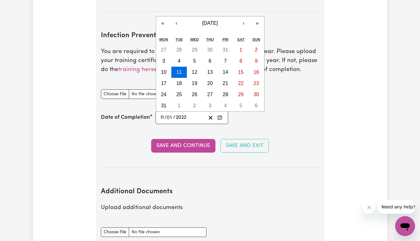
type input "2022"
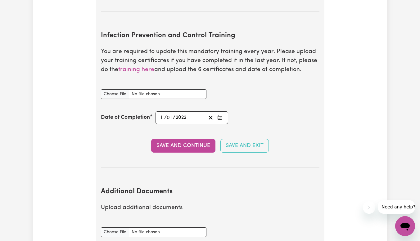
click at [277, 113] on div "Date of Completion [DATE] 11 / 0 1 / 2022 « ‹ [DATE] › » Mon Tue Wed Thu Fri Sa…" at bounding box center [210, 118] width 219 height 13
click at [117, 99] on div "Infection Prevention and Control Training document" at bounding box center [153, 94] width 113 height 25
click at [116, 97] on input "Infection Prevention and Control Training document" at bounding box center [154, 94] width 106 height 10
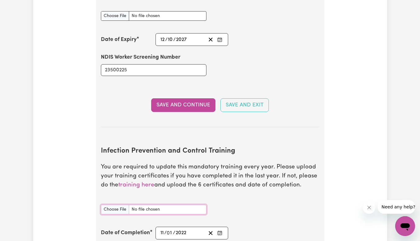
scroll to position [895, 0]
